Goal: Book appointment/travel/reservation

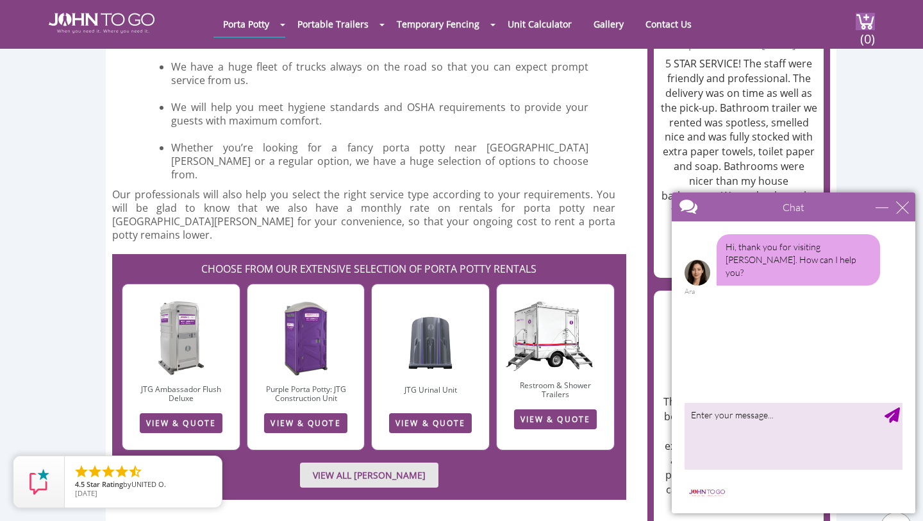
scroll to position [1372, 0]
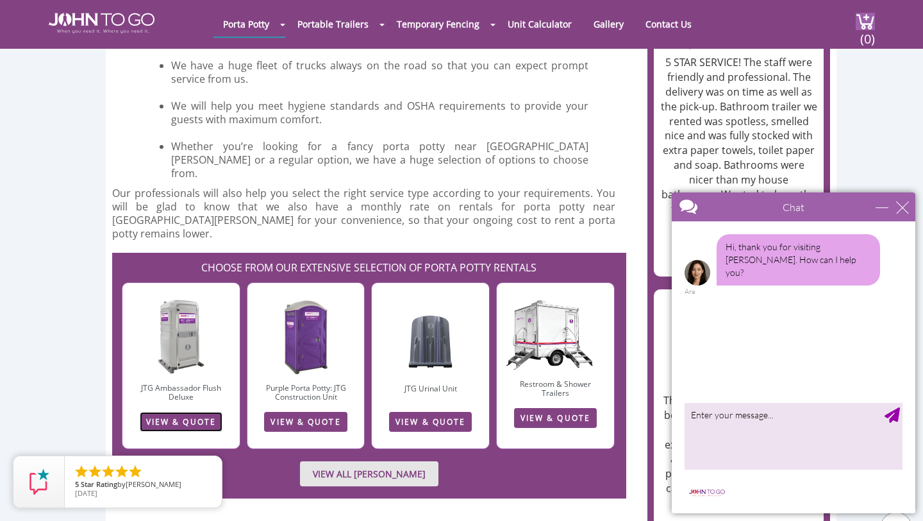
click at [202, 412] on link "VIEW & QUOTE" at bounding box center [181, 422] width 83 height 20
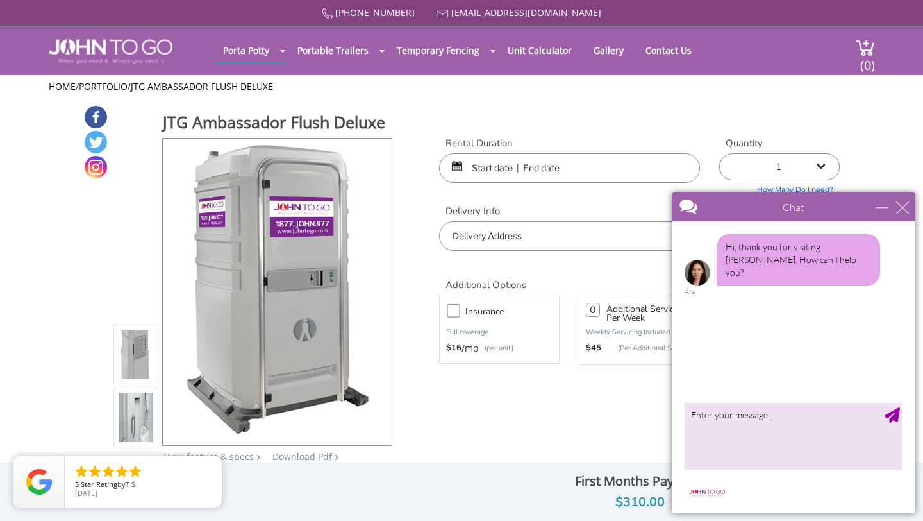
click at [534, 168] on input "text" at bounding box center [569, 167] width 261 height 29
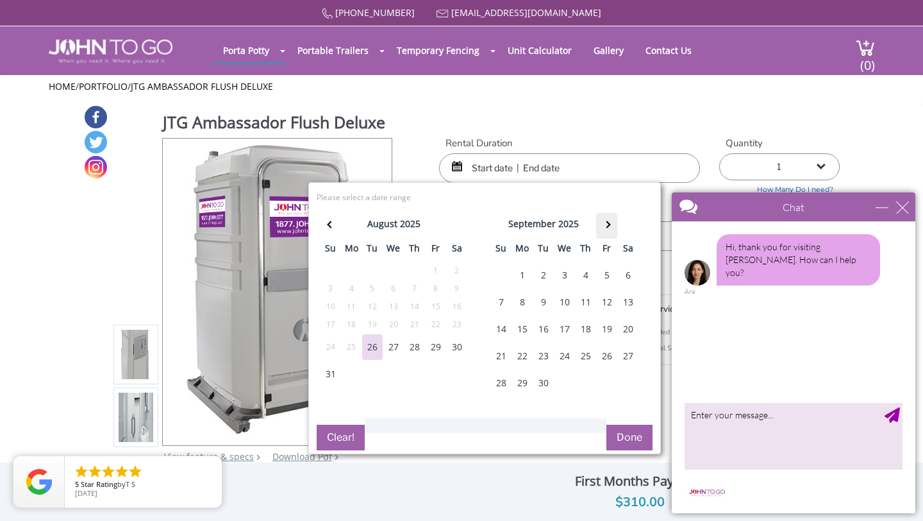
click at [613, 224] on th at bounding box center [606, 226] width 21 height 26
click at [607, 354] on div "24" at bounding box center [607, 356] width 21 height 26
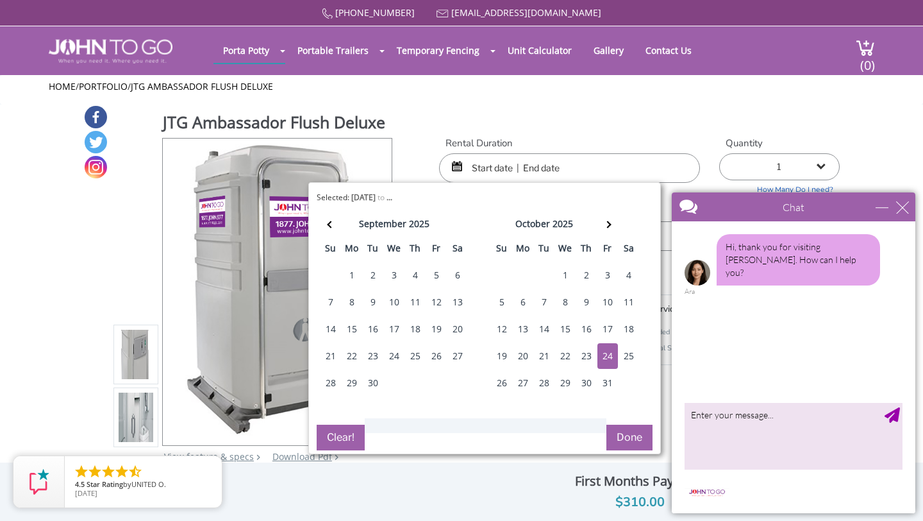
click at [607, 354] on div "24" at bounding box center [607, 356] width 21 height 26
type input "10/24/2025 to 10/24/2025"
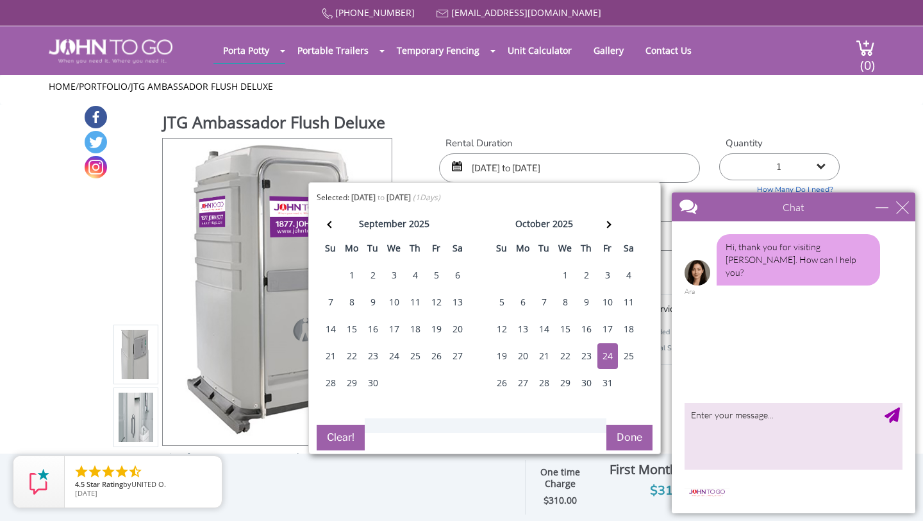
click at [630, 435] on button "Done" at bounding box center [629, 437] width 46 height 26
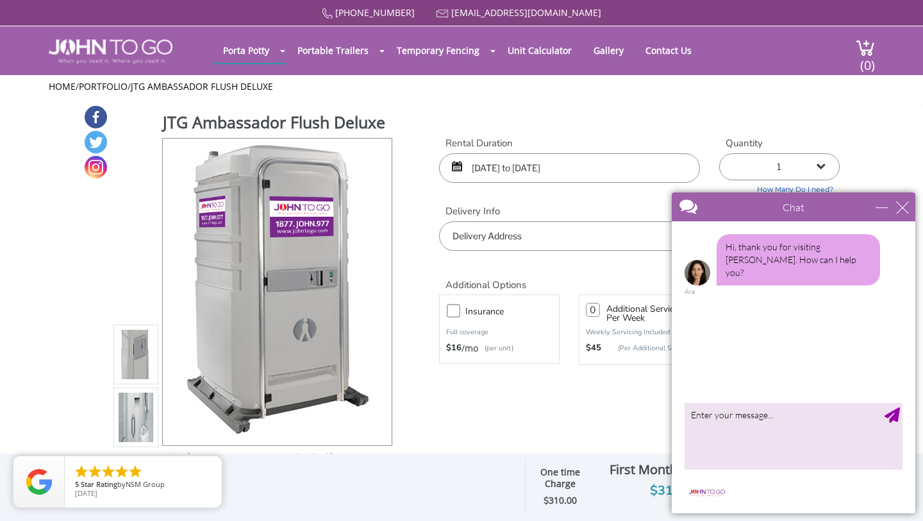
click at [540, 234] on input "text" at bounding box center [639, 235] width 401 height 29
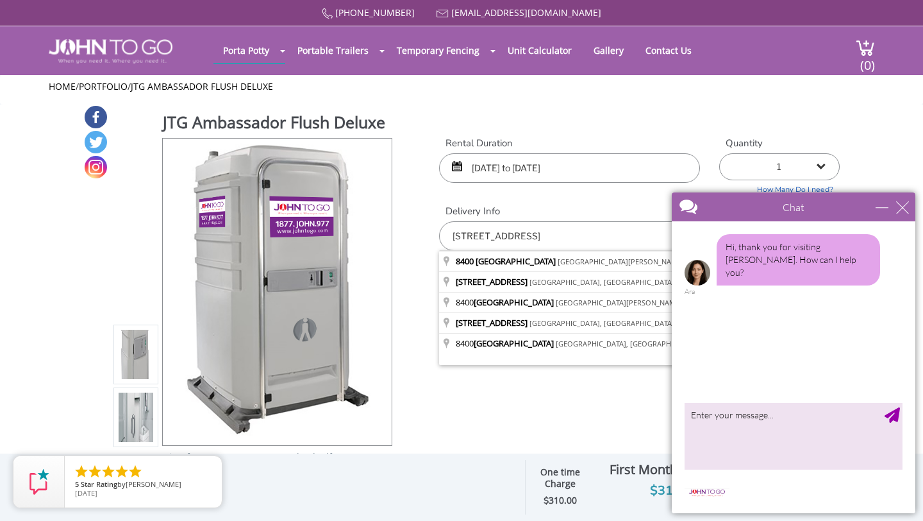
type input "8400 Cypress Lake Drive, Fort Myers, FL, USA"
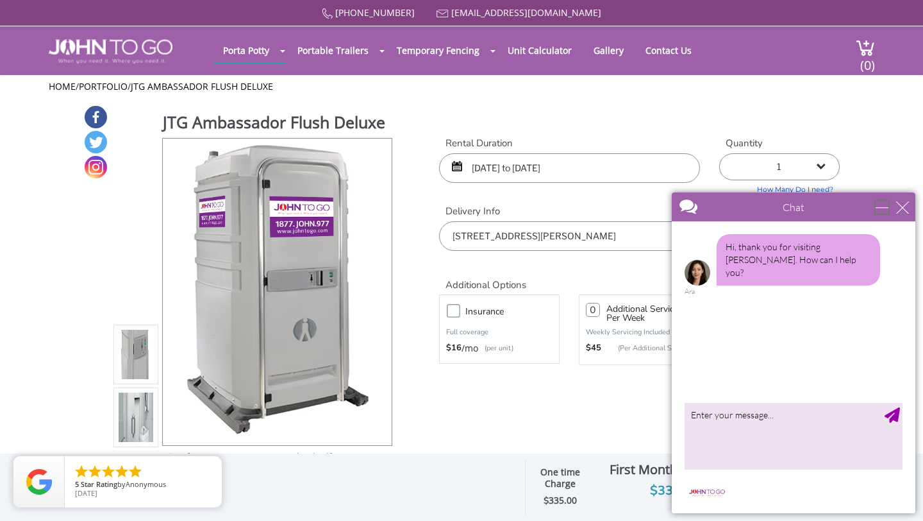
click at [882, 201] on div "minimize" at bounding box center [882, 207] width 13 height 13
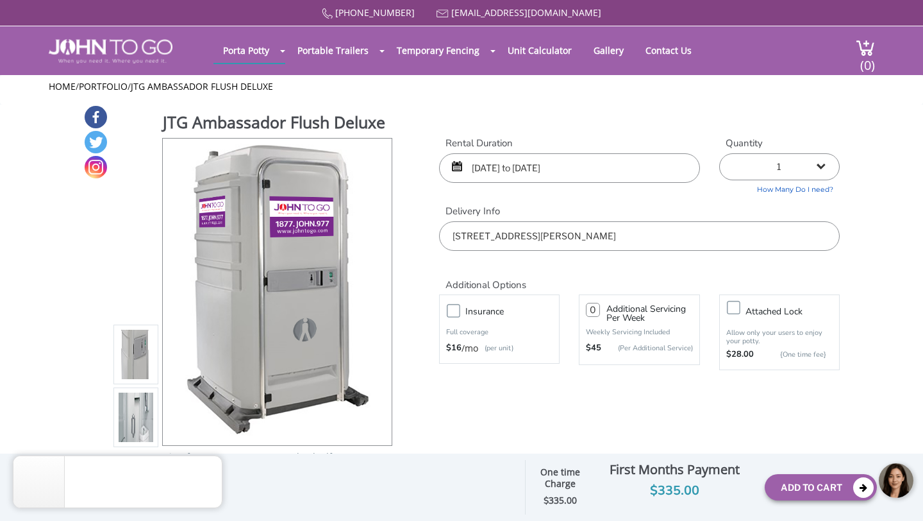
click at [828, 163] on select "1 2 (5% discount) 3 (8% discount) 4 (10% discount) 5 (12% discount) 6 (12% disc…" at bounding box center [779, 166] width 121 height 27
select select "6"
click at [719, 153] on select "1 2 (5% discount) 3 (8% discount) 4 (10% discount) 5 (12% discount) 6 (12% disc…" at bounding box center [779, 166] width 121 height 27
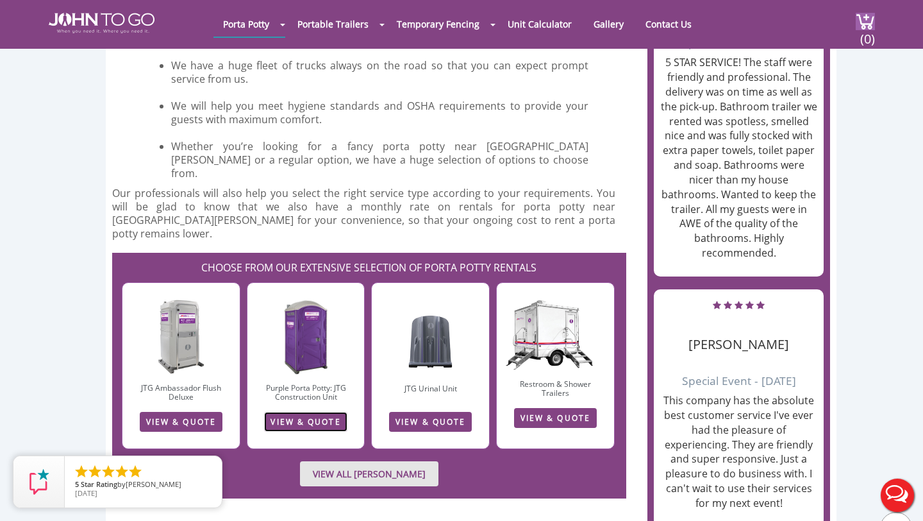
click at [311, 412] on link "VIEW & QUOTE" at bounding box center [305, 422] width 83 height 20
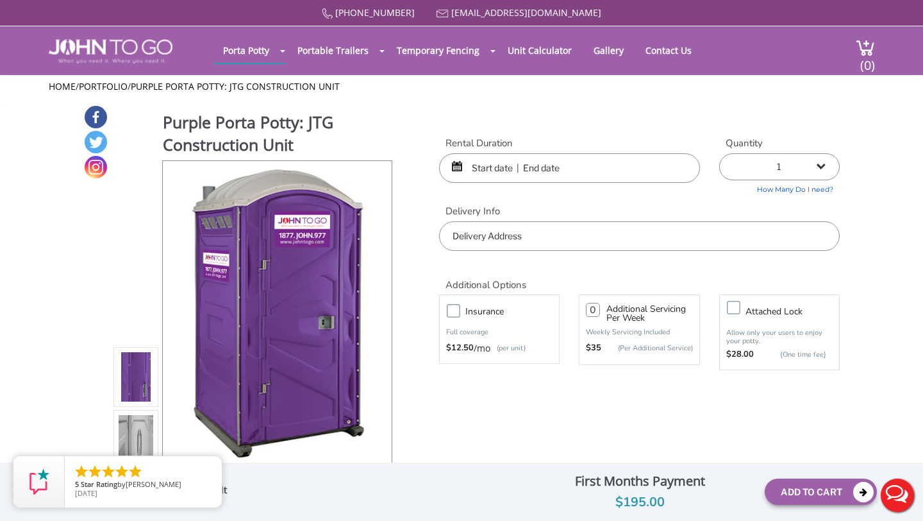
click at [585, 166] on input "text" at bounding box center [569, 167] width 261 height 29
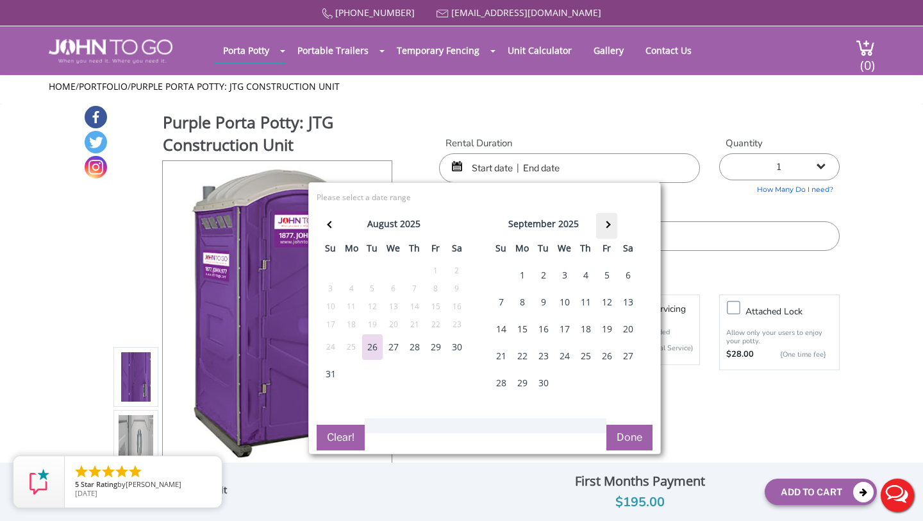
click at [606, 223] on span at bounding box center [606, 224] width 7 height 7
click at [607, 358] on div "24" at bounding box center [607, 356] width 21 height 26
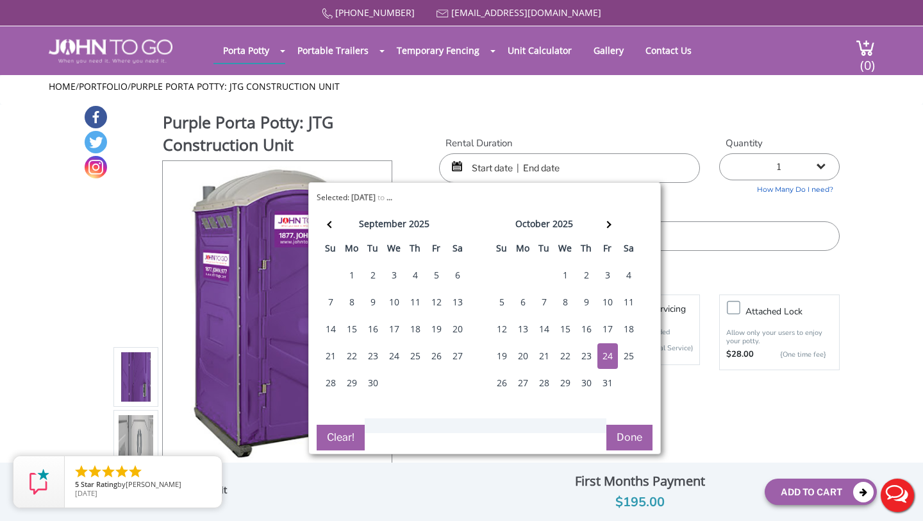
click at [607, 358] on div "24" at bounding box center [607, 356] width 21 height 26
type input "10/24/2025 to 10/24/2025"
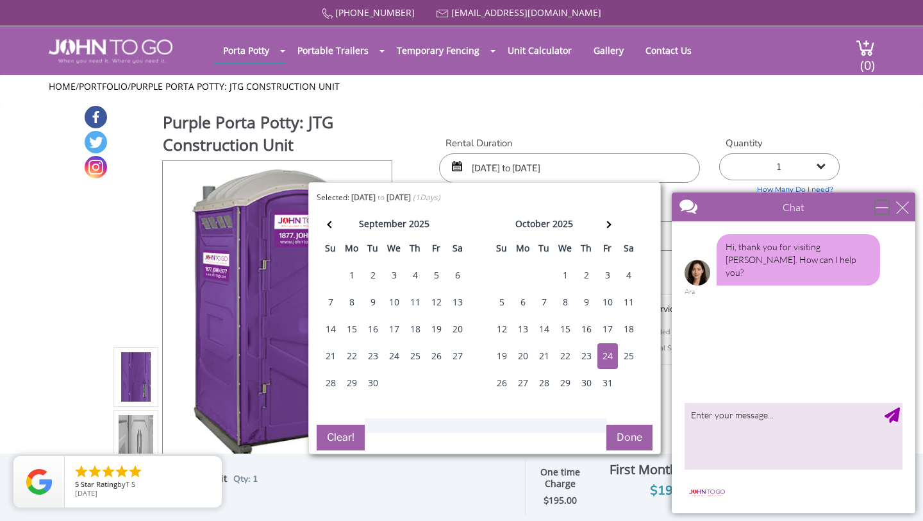
click at [885, 208] on div "minimize" at bounding box center [882, 207] width 13 height 13
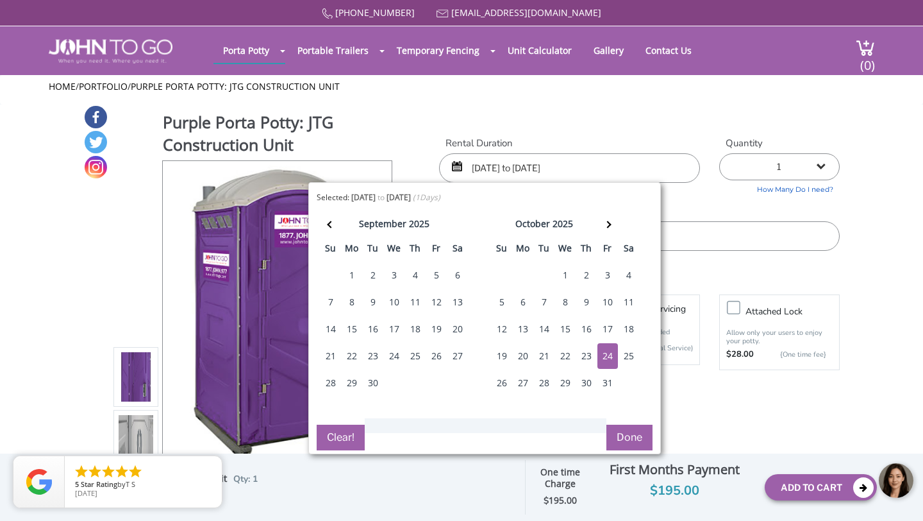
click at [828, 158] on select "1 2 (5% discount) 3 (8% discount) 4 (10% discount) 5 (12% discount) 6 (12% disc…" at bounding box center [779, 166] width 121 height 27
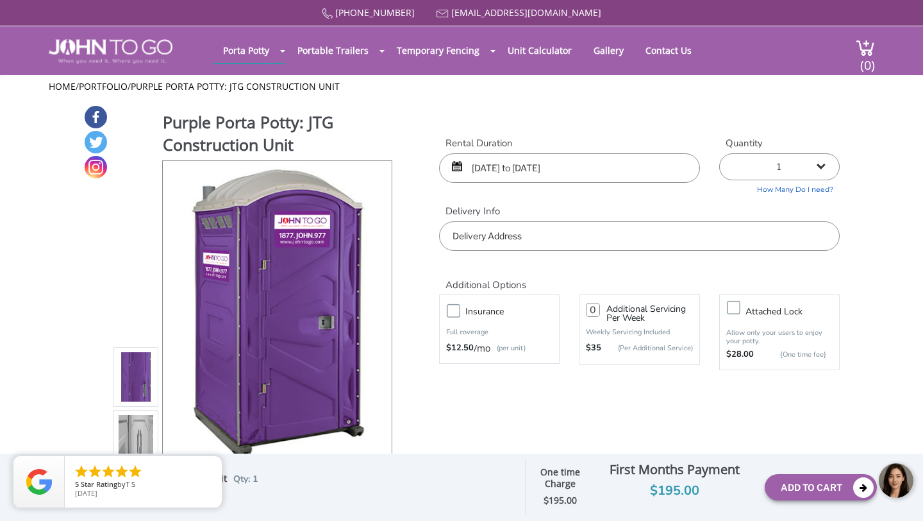
select select "6"
click at [719, 153] on select "1 2 (5% discount) 3 (8% discount) 4 (10% discount) 5 (12% discount) 6 (12% disc…" at bounding box center [779, 166] width 121 height 27
click at [142, 429] on img at bounding box center [136, 442] width 35 height 302
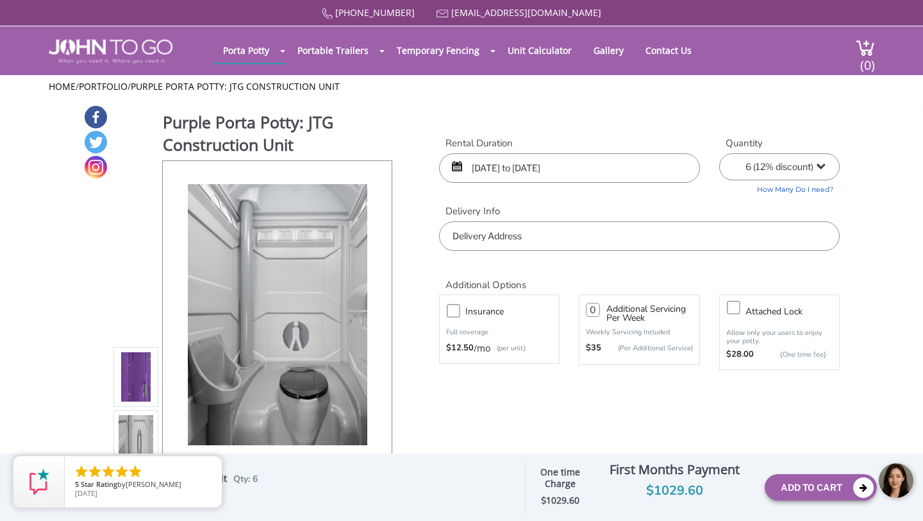
click at [142, 429] on img at bounding box center [136, 442] width 35 height 302
click at [373, 316] on div at bounding box center [375, 314] width 18 height 18
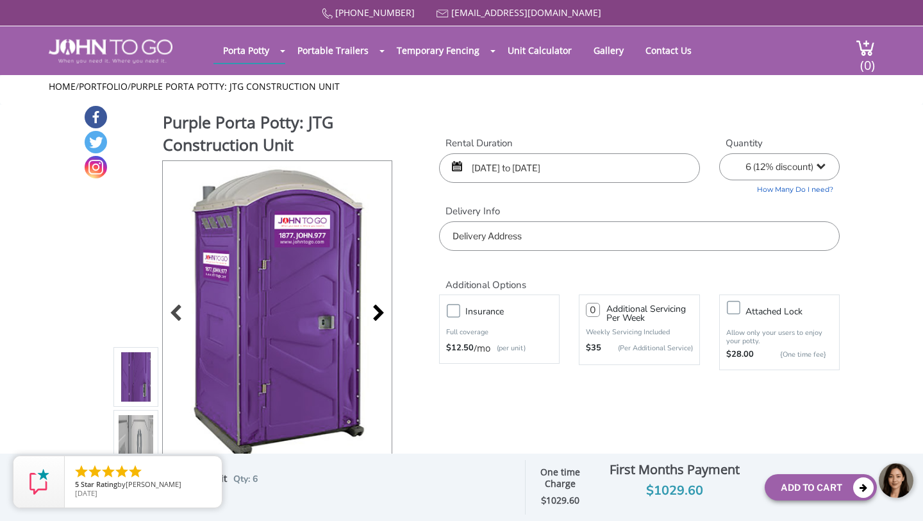
click at [373, 316] on div at bounding box center [375, 314] width 18 height 18
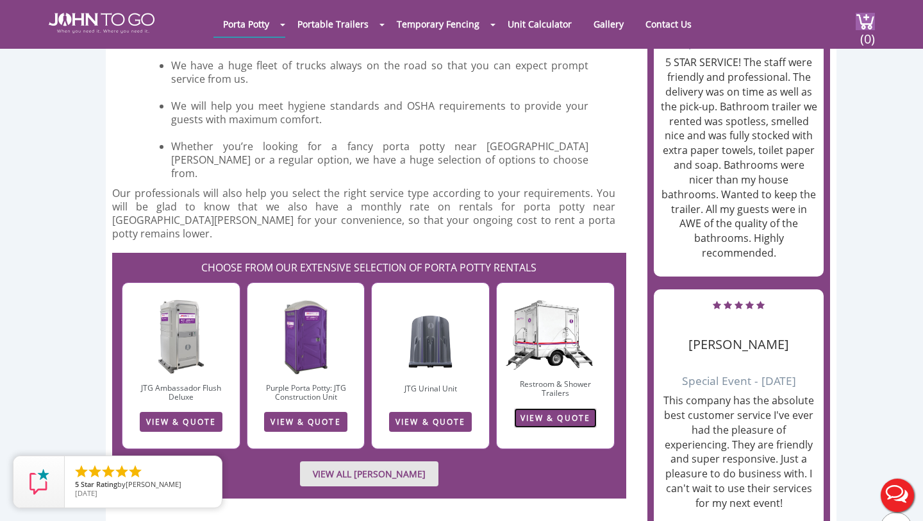
click at [567, 408] on link "VIEW & QUOTE" at bounding box center [555, 418] width 83 height 20
